Goal: Navigation & Orientation: Go to known website

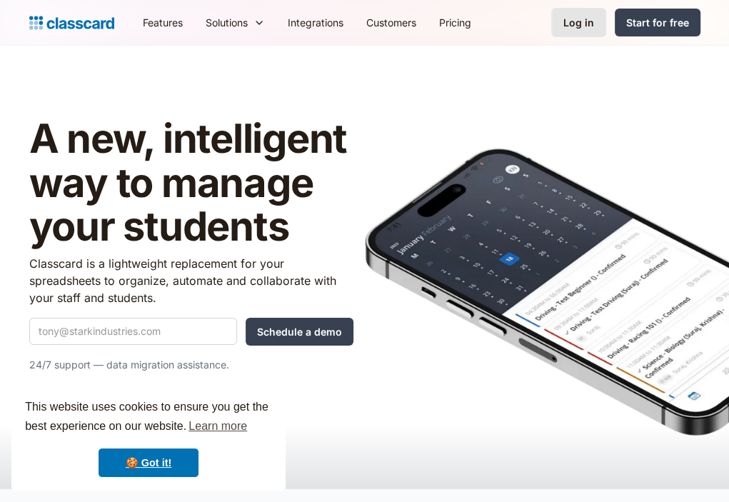
click at [559, 21] on link "Log in" at bounding box center [578, 22] width 55 height 29
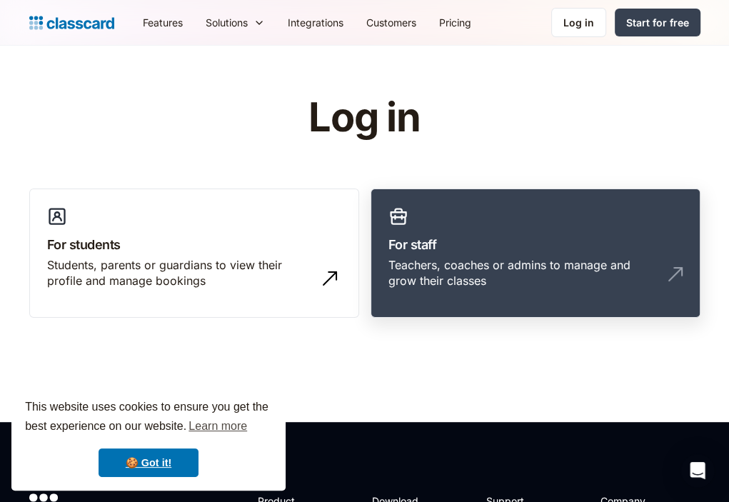
click at [494, 289] on div "Teachers, coaches or admins to manage and grow their classes" at bounding box center [535, 279] width 294 height 44
